Goal: Task Accomplishment & Management: Manage account settings

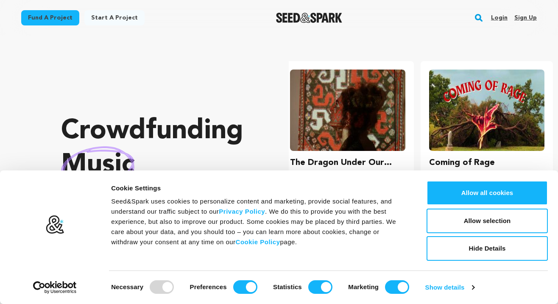
scroll to position [0, 22]
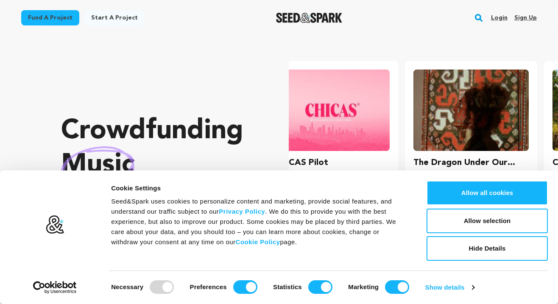
click at [500, 17] on link "Login" at bounding box center [499, 18] width 17 height 14
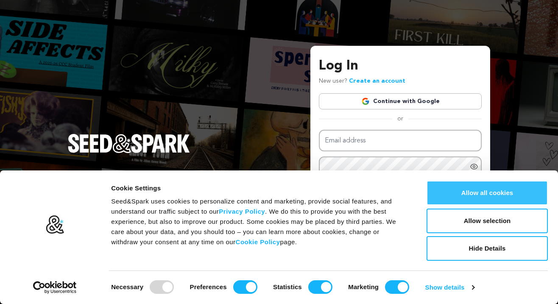
click at [452, 194] on button "Allow all cookies" at bounding box center [487, 193] width 121 height 25
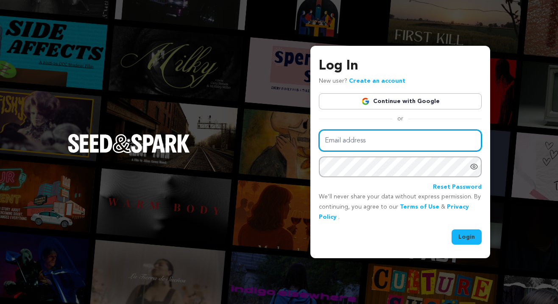
click at [371, 137] on input "Email address" at bounding box center [400, 141] width 163 height 22
type input "[EMAIL_ADDRESS][DOMAIN_NAME]"
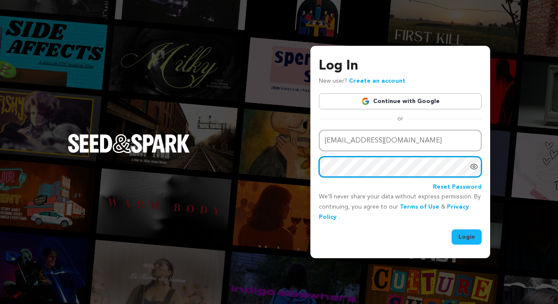
click at [467, 236] on button "Login" at bounding box center [467, 237] width 30 height 15
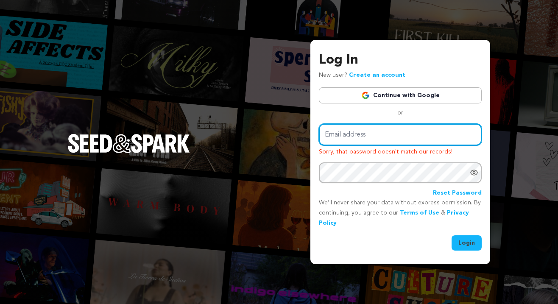
type input "[EMAIL_ADDRESS][DOMAIN_NAME]"
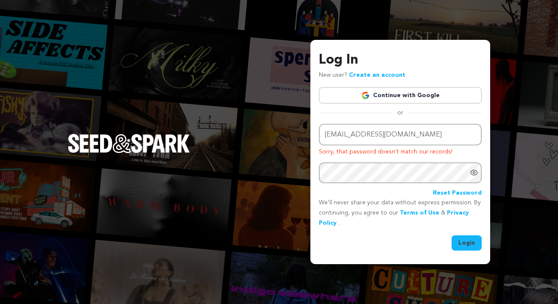
click at [461, 239] on button "Login" at bounding box center [467, 242] width 30 height 15
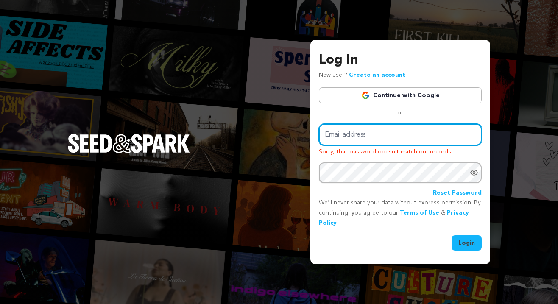
type input "edrakeolton@gmail.com"
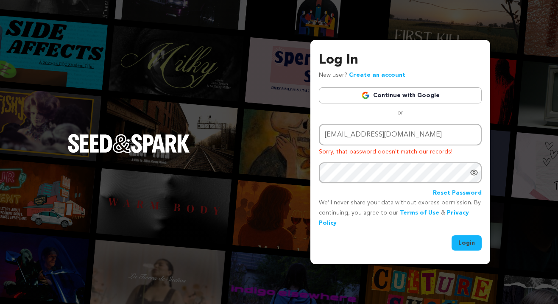
click at [446, 192] on link "Reset Password" at bounding box center [457, 193] width 49 height 10
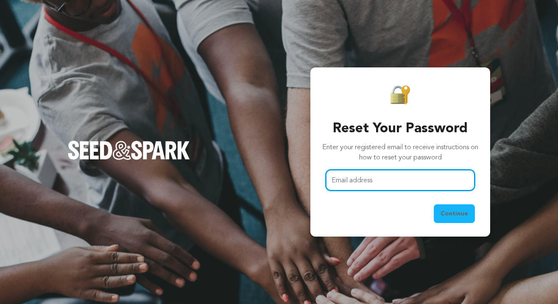
click at [399, 181] on input "Email address" at bounding box center [400, 181] width 149 height 22
type input "ed"
type input "edrakeolton@gmail.com"
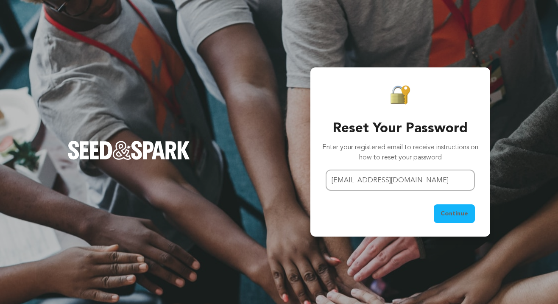
click at [454, 213] on span "Continue" at bounding box center [455, 214] width 28 height 8
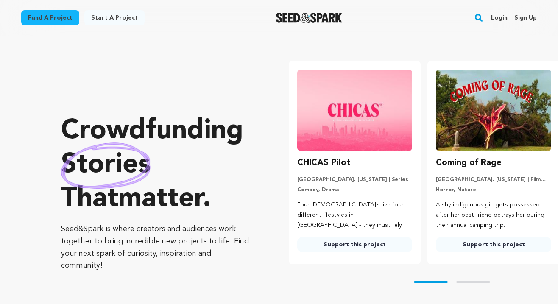
click at [497, 16] on link "Login" at bounding box center [499, 18] width 17 height 14
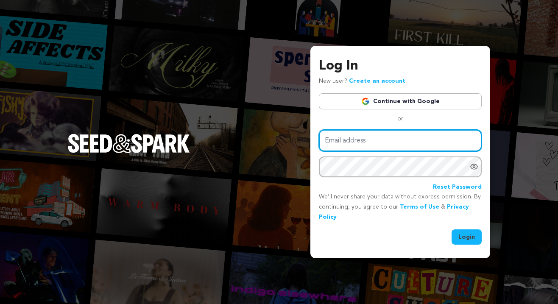
type input "[EMAIL_ADDRESS][DOMAIN_NAME]"
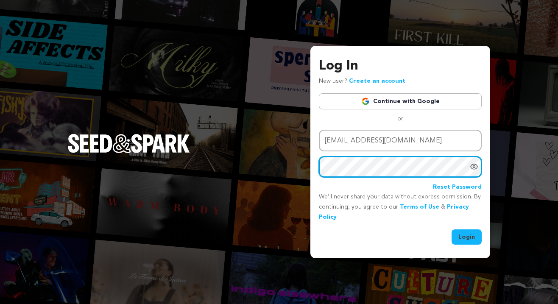
click at [467, 236] on button "Login" at bounding box center [467, 237] width 30 height 15
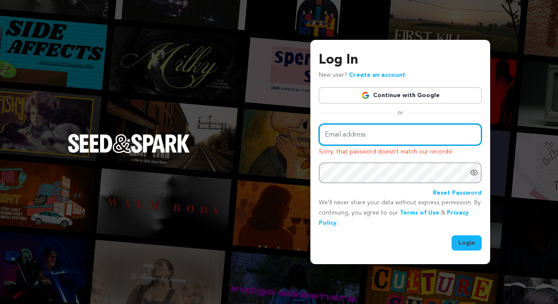
type input "[EMAIL_ADDRESS][DOMAIN_NAME]"
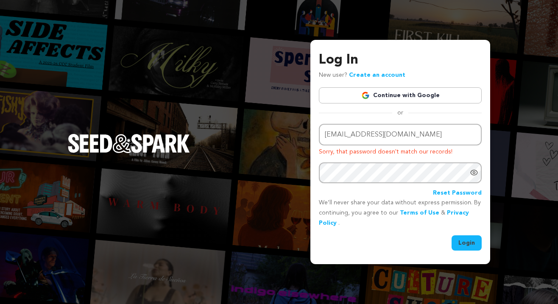
click at [460, 243] on button "Login" at bounding box center [467, 242] width 30 height 15
